Goal: Communication & Community: Connect with others

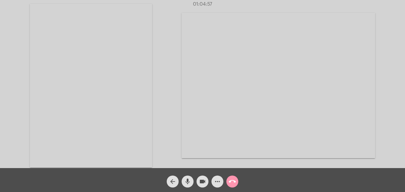
click at [235, 182] on mat-icon "call_end" at bounding box center [232, 181] width 7 height 7
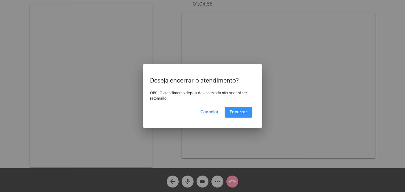
click at [232, 110] on span "Encerrar" at bounding box center [239, 112] width 18 height 4
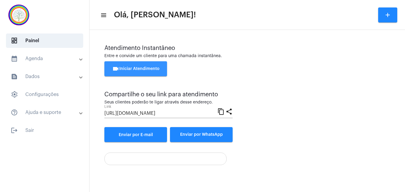
click at [140, 68] on span "videocam Iniciar Atendimento" at bounding box center [135, 69] width 47 height 4
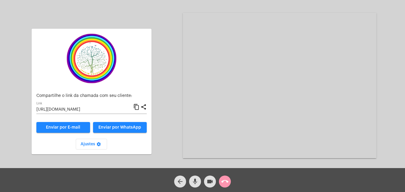
click at [137, 109] on mat-icon "content_copy" at bounding box center [136, 106] width 6 height 7
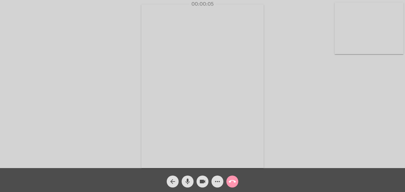
click at [346, 48] on video at bounding box center [369, 28] width 69 height 52
click at [165, 153] on video at bounding box center [257, 85] width 218 height 163
